Goal: Obtain resource: Download file/media

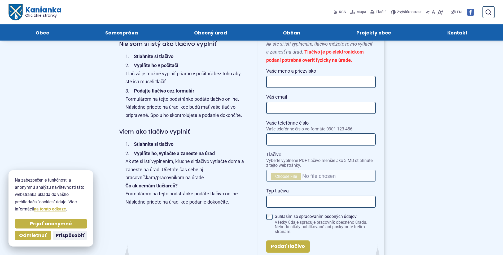
scroll to position [292, 0]
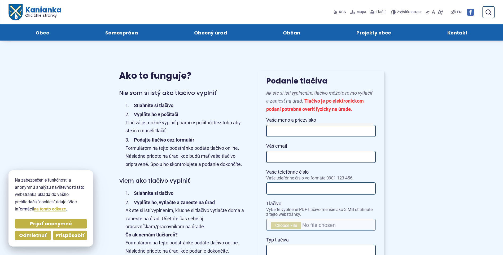
click at [74, 239] on button "Prispôsobiť" at bounding box center [70, 236] width 34 height 10
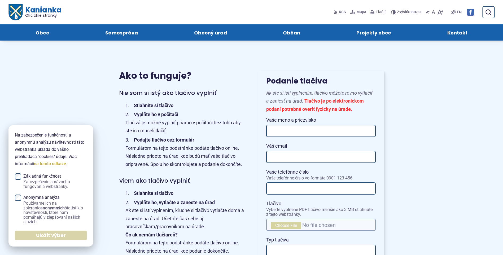
click at [55, 235] on span "Uložiť výber" at bounding box center [51, 236] width 30 height 6
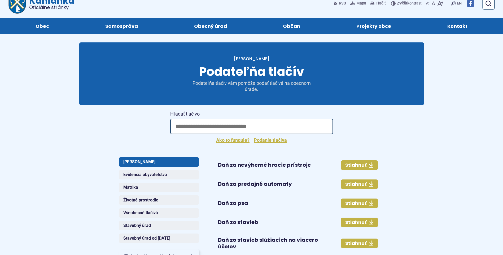
scroll to position [0, 0]
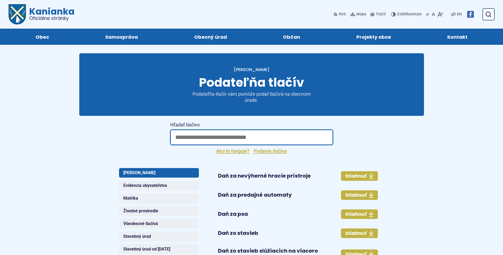
click at [185, 133] on input "Hľadať tlačivo" at bounding box center [251, 137] width 163 height 15
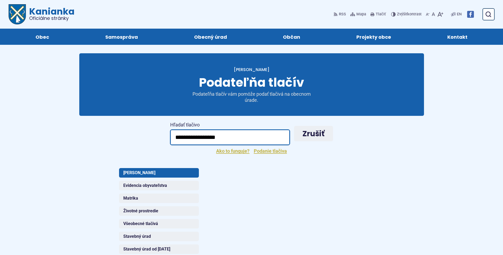
type input "**********"
click at [251, 134] on input "**********" at bounding box center [230, 137] width 120 height 15
click at [249, 132] on input "**********" at bounding box center [230, 137] width 120 height 15
click at [278, 150] on link "Podanie tlačiva" at bounding box center [270, 151] width 33 height 6
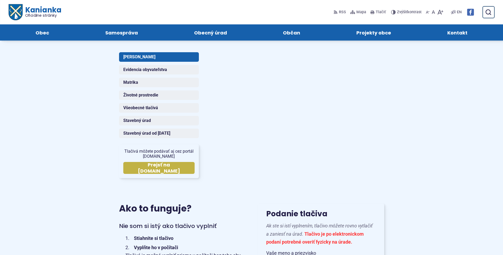
scroll to position [51, 0]
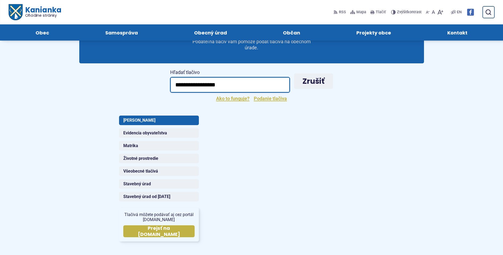
click at [236, 86] on input "**********" at bounding box center [230, 84] width 120 height 15
drag, startPoint x: 215, startPoint y: 87, endPoint x: 138, endPoint y: 88, distance: 77.5
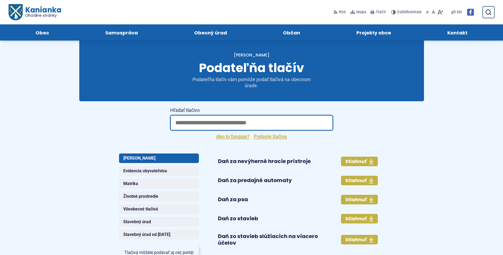
scroll to position [0, 0]
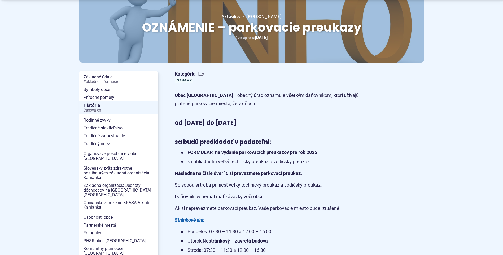
scroll to position [80, 0]
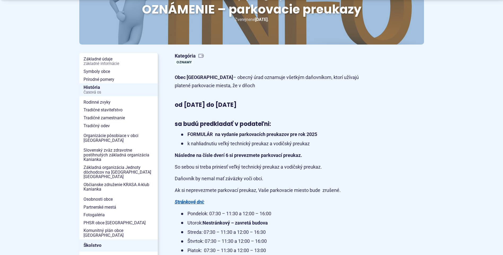
click at [197, 136] on strong "FORMULÁR na vydanie parkovacích preukazov pre rok 2025" at bounding box center [253, 135] width 130 height 6
click at [199, 133] on strong "FORMULÁR na vydanie parkovacích preukazov pre rok 2025" at bounding box center [253, 135] width 130 height 6
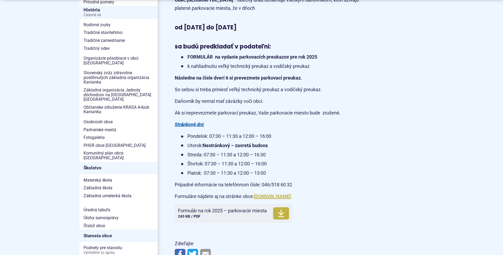
scroll to position [159, 0]
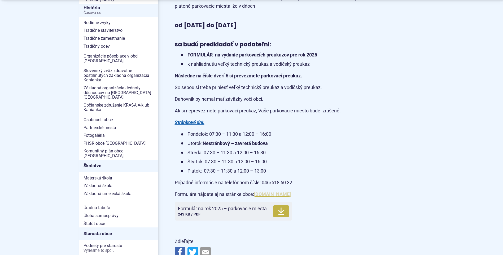
click at [271, 195] on link "[DOMAIN_NAME]" at bounding box center [272, 195] width 37 height 6
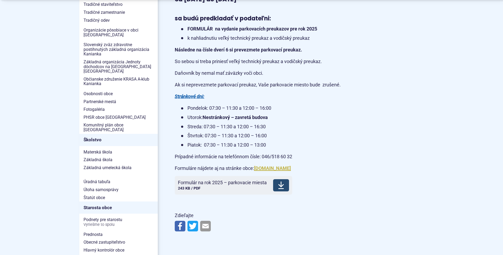
scroll to position [239, 0]
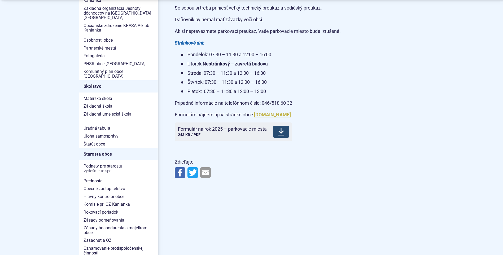
click at [278, 130] on span "Stiahnuť" at bounding box center [281, 132] width 16 height 12
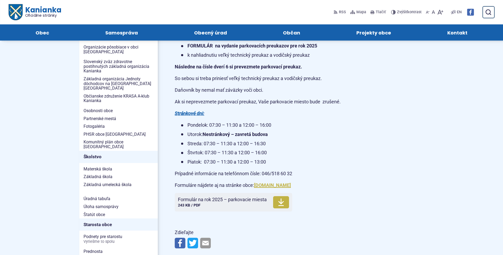
scroll to position [159, 0]
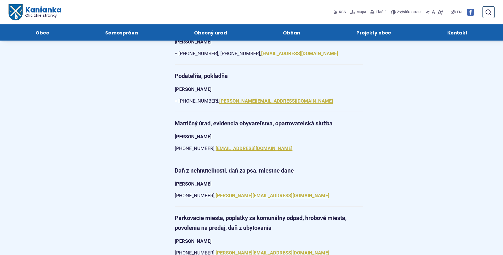
scroll to position [482, 0]
